Goal: Find contact information: Find contact information

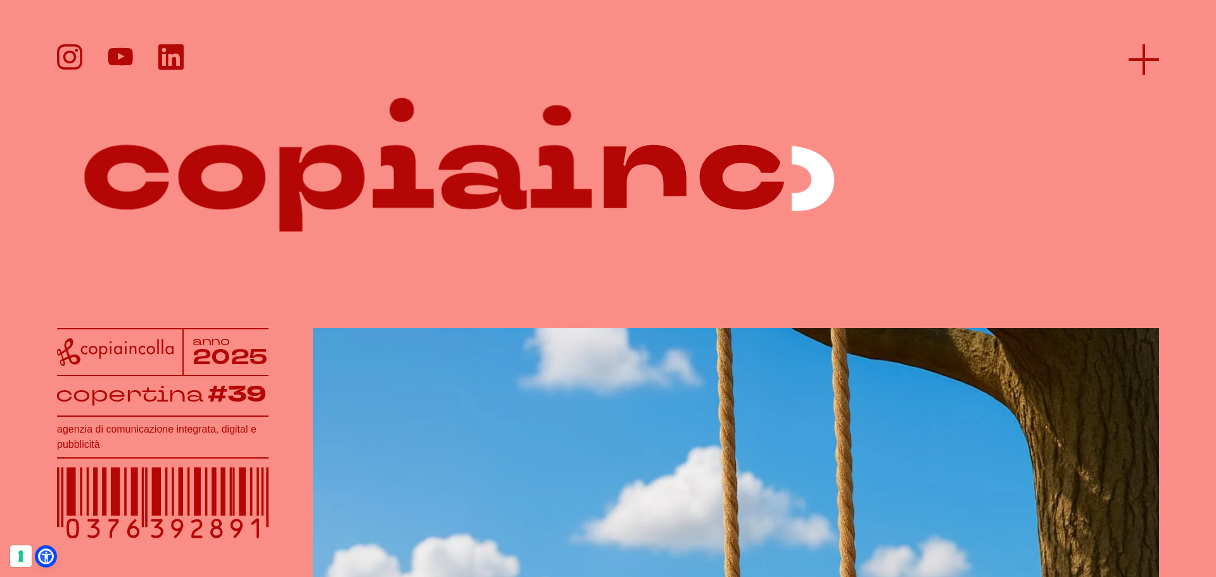
click at [1144, 52] on icon at bounding box center [1143, 59] width 30 height 30
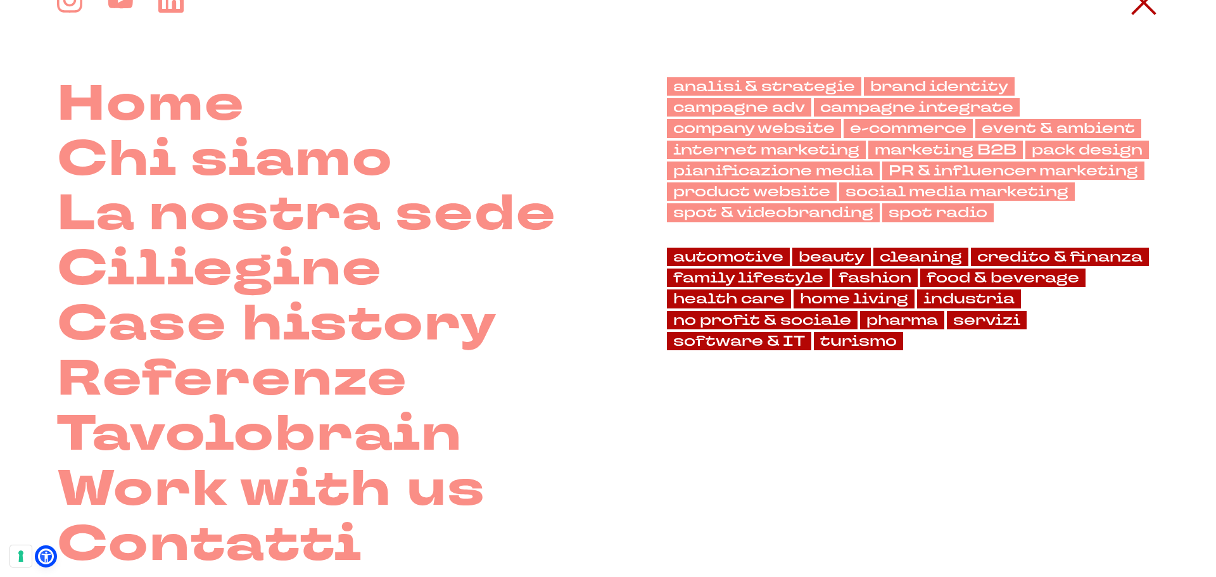
scroll to position [190, 0]
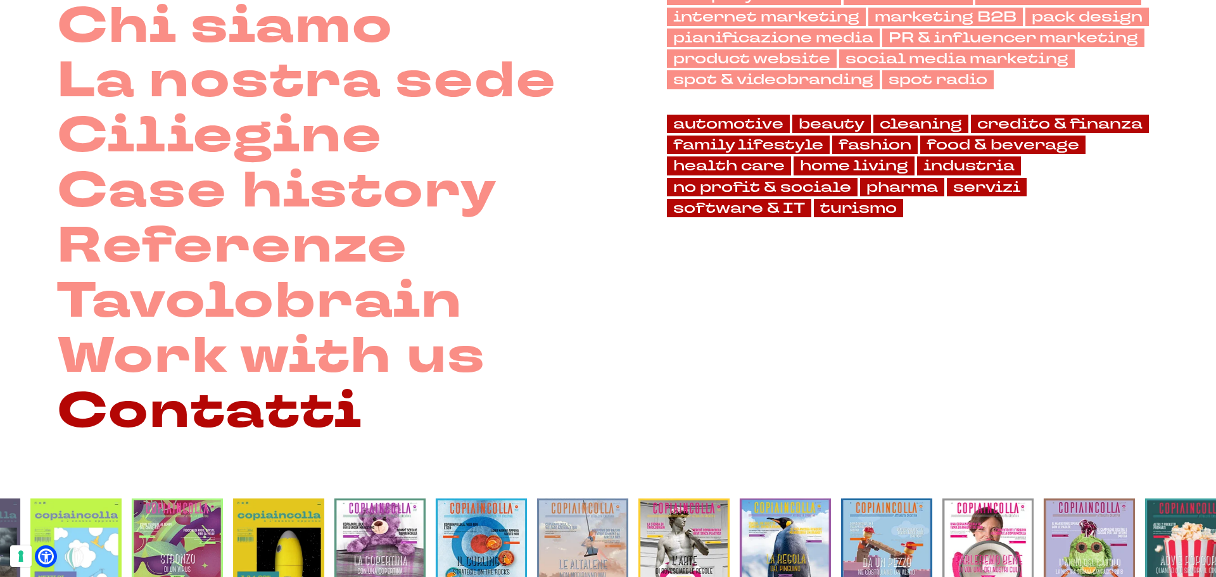
click at [343, 413] on link "Contatti" at bounding box center [209, 411] width 305 height 55
